Goal: Task Accomplishment & Management: Manage account settings

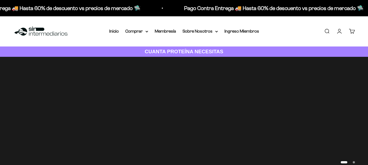
click at [337, 57] on img at bounding box center [184, 117] width 368 height 120
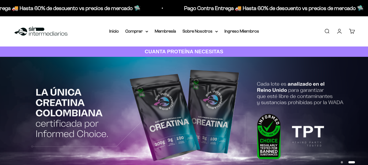
scroll to position [22, 0]
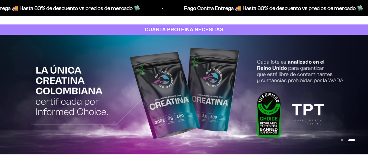
click at [339, 12] on link "Iniciar sesión" at bounding box center [340, 9] width 6 height 6
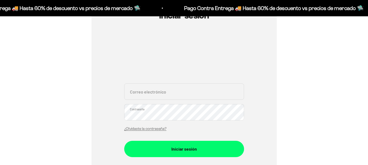
scroll to position [82, 0]
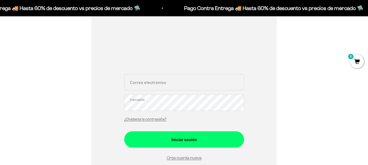
click at [189, 84] on input "Correo electrónico" at bounding box center [184, 82] width 120 height 16
type input "montoyajuliana75@gmail.com"
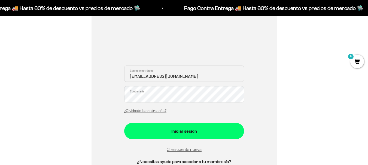
click at [180, 104] on div "montoyajuliana75@gmail.com Correo electrónico Contraseña ¿Olvidaste la contrase…" at bounding box center [184, 91] width 120 height 51
click at [193, 77] on input "montoyajuliana75@gmail.com" at bounding box center [184, 74] width 120 height 16
click at [200, 77] on input "montoyajuliana75@gmail.com" at bounding box center [184, 74] width 120 height 16
click at [134, 111] on link "¿Olvidaste la contraseña?" at bounding box center [145, 111] width 42 height 4
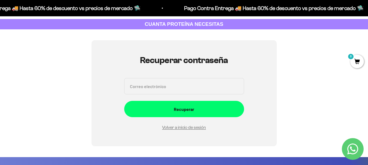
scroll to position [27, 0]
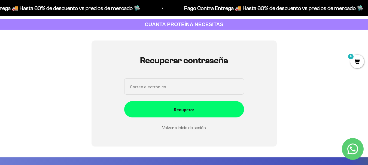
click at [143, 84] on input "Correo electrónico" at bounding box center [184, 86] width 120 height 16
type input "montoyajuliana75@gmail.com"
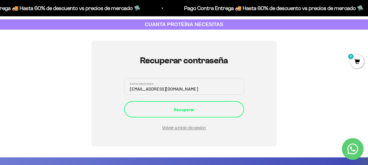
click at [187, 109] on div "Recuperar" at bounding box center [184, 109] width 98 height 7
